Goal: Task Accomplishment & Management: Manage account settings

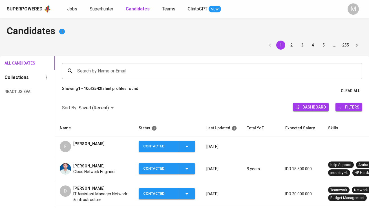
click at [72, 8] on span "Jobs" at bounding box center [72, 8] width 10 height 5
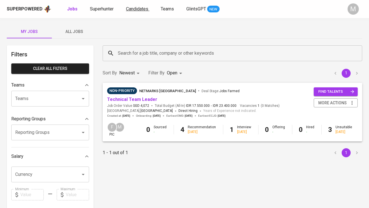
click at [137, 9] on span "Candidates" at bounding box center [137, 8] width 22 height 5
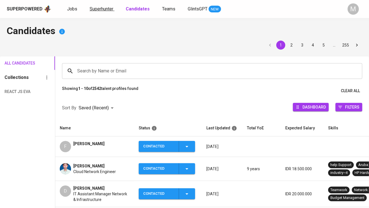
click at [106, 11] on span "Superhunter" at bounding box center [102, 8] width 24 height 5
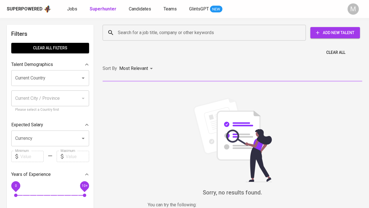
click at [119, 33] on input "Search for a job title, company or other keywords" at bounding box center [205, 32] width 178 height 11
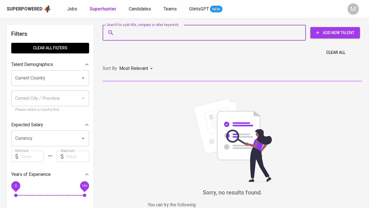
paste input "[EMAIL_ADDRESS][DOMAIN_NAME]"
type input "[EMAIL_ADDRESS][DOMAIN_NAME]"
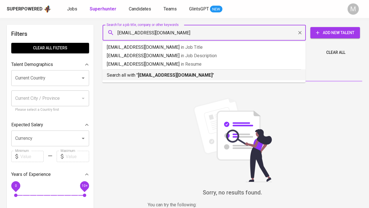
click at [129, 76] on p "Search all with " [EMAIL_ADDRESS][DOMAIN_NAME] "" at bounding box center [204, 75] width 194 height 7
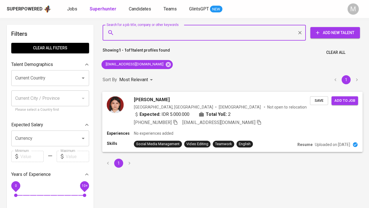
click at [118, 101] on img at bounding box center [115, 104] width 17 height 17
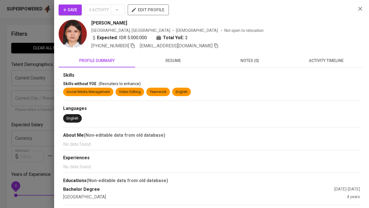
click at [73, 9] on span "Save" at bounding box center [70, 9] width 14 height 7
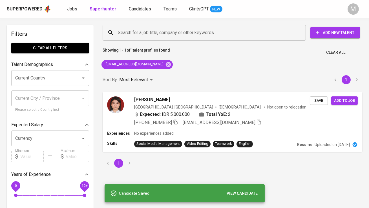
click at [131, 8] on span "Candidates" at bounding box center [140, 8] width 22 height 5
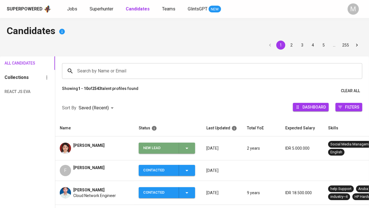
click at [153, 146] on div "New Lead" at bounding box center [158, 147] width 31 height 11
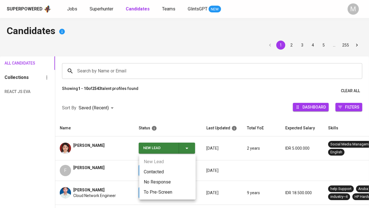
click at [156, 172] on li "Contacted" at bounding box center [167, 172] width 56 height 10
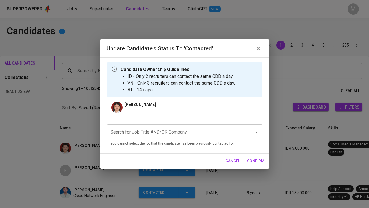
click at [141, 134] on input "Search for Job Title AND/OR Company" at bounding box center [176, 132] width 135 height 11
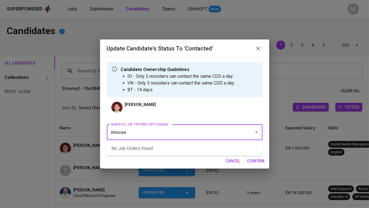
type input "innocean"
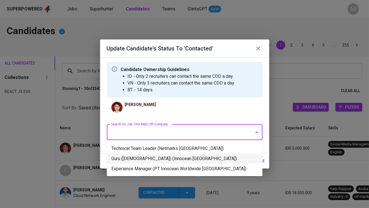
click at [156, 156] on li "Guru ([DEMOGRAPHIC_DATA]) (Innocean [GEOGRAPHIC_DATA])" at bounding box center [184, 158] width 155 height 10
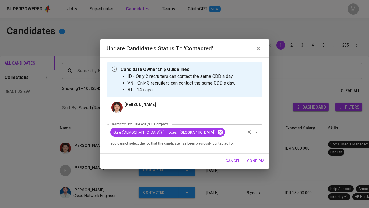
click at [217, 131] on icon at bounding box center [219, 132] width 5 height 5
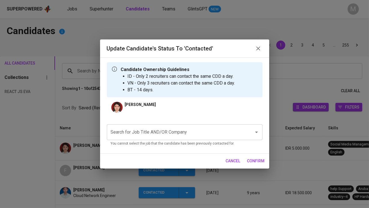
click at [164, 131] on input "Search for Job Title AND/OR Company" at bounding box center [176, 132] width 135 height 11
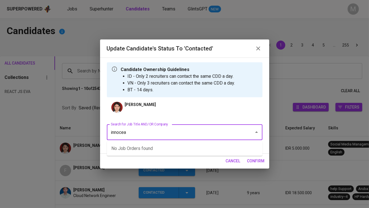
type input "innocean"
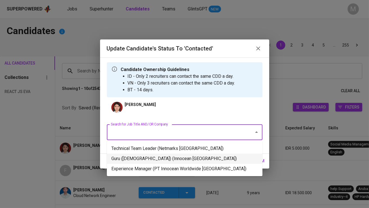
click at [185, 161] on li "Guru ([DEMOGRAPHIC_DATA]) (Innocean [GEOGRAPHIC_DATA])" at bounding box center [184, 158] width 155 height 10
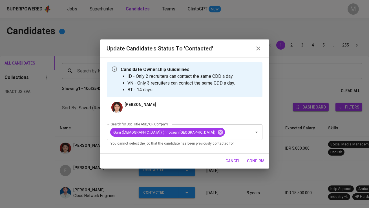
click at [249, 160] on span "confirm" at bounding box center [255, 160] width 17 height 7
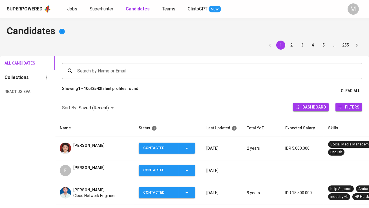
click at [105, 11] on span "Superhunter" at bounding box center [102, 8] width 24 height 5
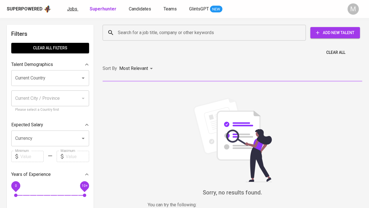
click at [73, 7] on span "Jobs" at bounding box center [72, 8] width 10 height 5
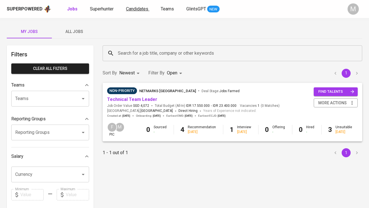
click at [138, 10] on span "Candidates" at bounding box center [137, 8] width 22 height 5
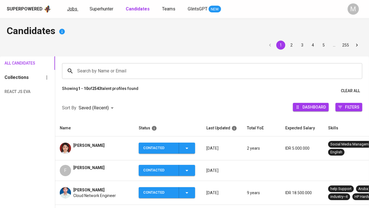
click at [72, 11] on span "Jobs" at bounding box center [72, 8] width 10 height 5
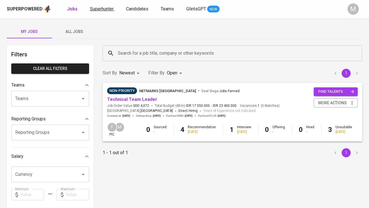
click at [104, 9] on span "Superhunter" at bounding box center [102, 8] width 24 height 5
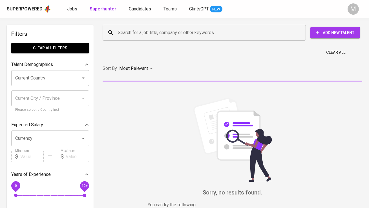
click at [128, 34] on input "Search for a job title, company or other keywords" at bounding box center [205, 32] width 178 height 11
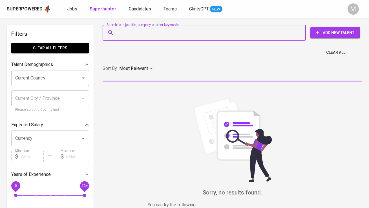
paste input "[EMAIL_ADDRESS][DOMAIN_NAME]"
type input "[EMAIL_ADDRESS][DOMAIN_NAME]"
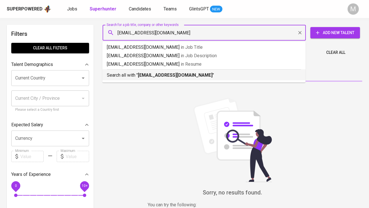
click at [139, 70] on div "Search all with " [EMAIL_ADDRESS][DOMAIN_NAME] "" at bounding box center [204, 73] width 194 height 9
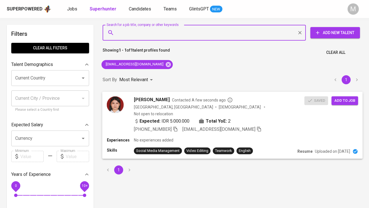
click at [345, 101] on span "Add to job" at bounding box center [344, 100] width 21 height 6
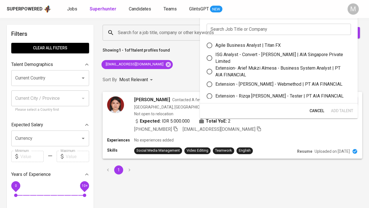
click at [250, 26] on input "text" at bounding box center [278, 29] width 144 height 11
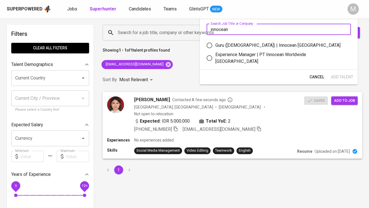
type input "innocean"
click at [254, 45] on div "Guru ([DEMOGRAPHIC_DATA]) | Innocean [GEOGRAPHIC_DATA]" at bounding box center [277, 45] width 125 height 7
click at [215, 45] on input "Guru ([DEMOGRAPHIC_DATA]) | Innocean [GEOGRAPHIC_DATA]" at bounding box center [209, 45] width 12 height 12
radio input "true"
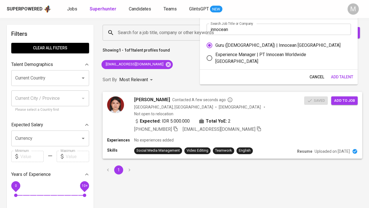
click at [339, 74] on span "Add Talent" at bounding box center [342, 76] width 22 height 7
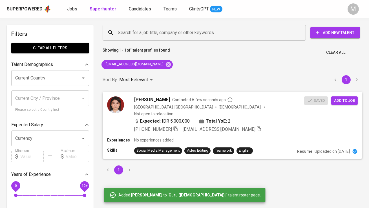
click at [78, 10] on div "Jobs Superhunter Candidates Teams GlintsGPT NEW" at bounding box center [144, 9] width 155 height 7
click at [72, 9] on span "Jobs" at bounding box center [72, 8] width 10 height 5
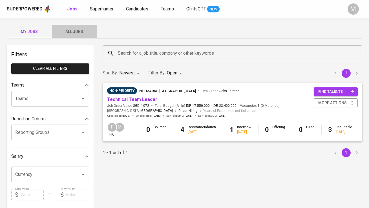
click at [79, 25] on button "All Jobs" at bounding box center [74, 32] width 45 height 14
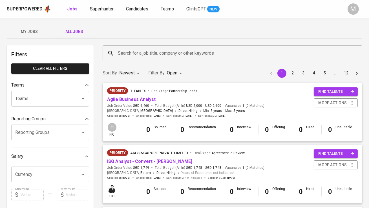
click at [130, 53] on input "Search for a job title, company or other keywords" at bounding box center [233, 53] width 235 height 11
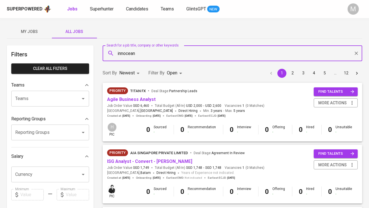
type input "innocean"
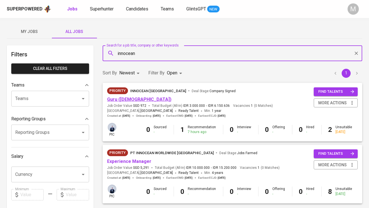
click at [126, 97] on link "Guru ([DEMOGRAPHIC_DATA])" at bounding box center [139, 99] width 64 height 5
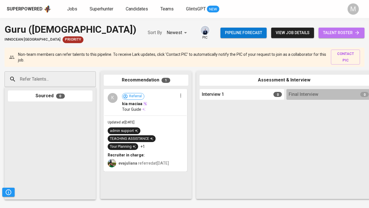
click at [337, 35] on span "talent roster" at bounding box center [341, 32] width 37 height 7
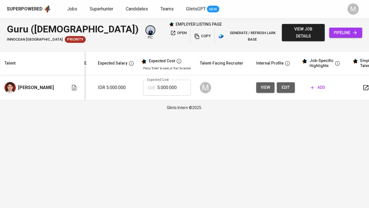
scroll to position [0, 87]
